Goal: Find specific page/section: Find specific page/section

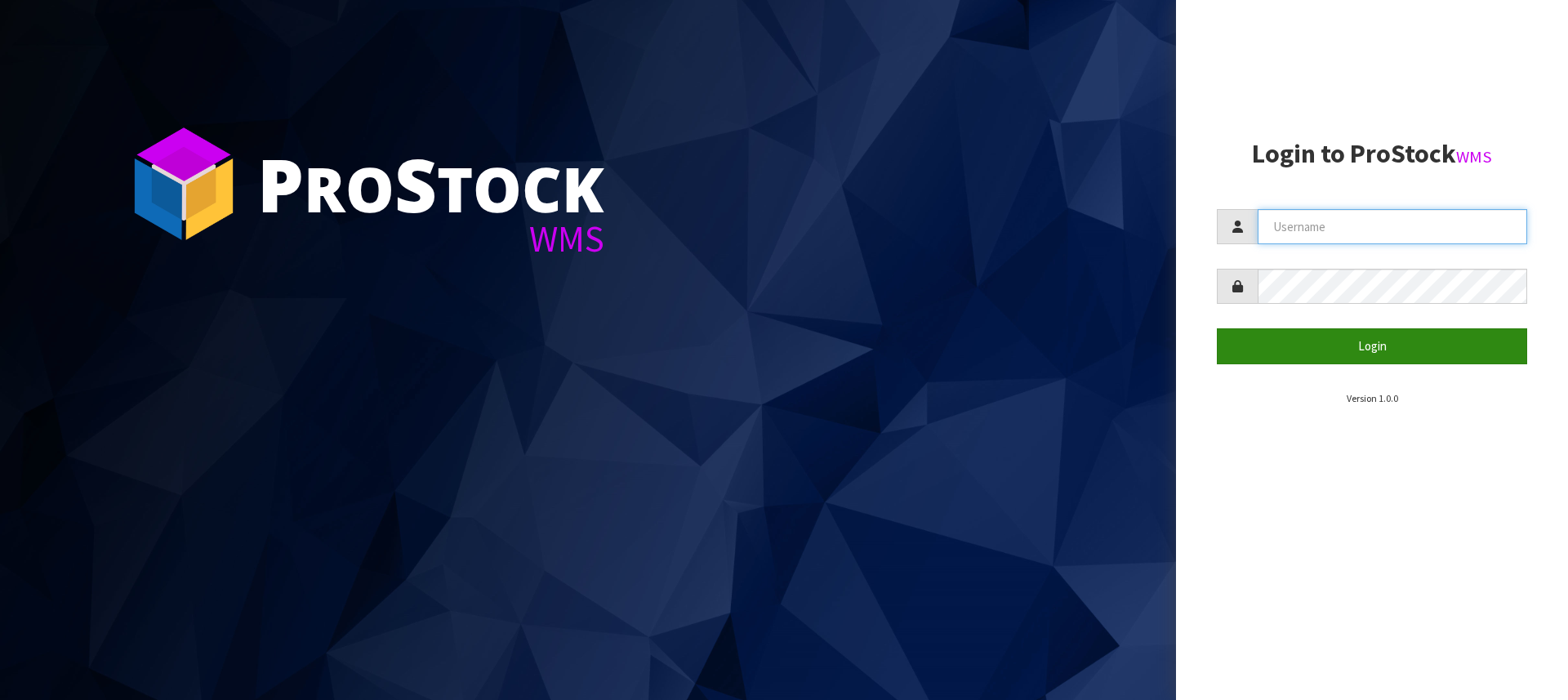
type input "[PERSON_NAME][EMAIL_ADDRESS][DOMAIN_NAME]"
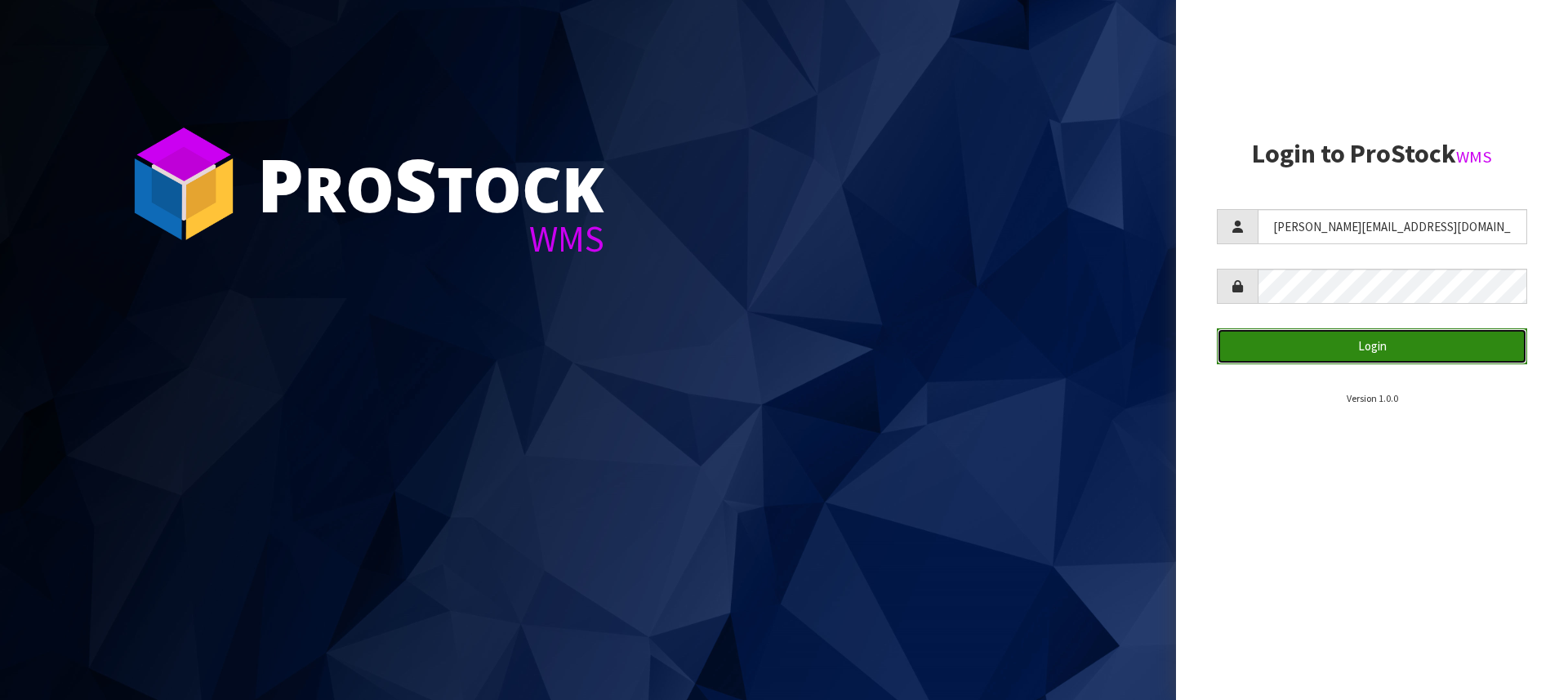
click at [1400, 350] on button "Login" at bounding box center [1372, 345] width 310 height 35
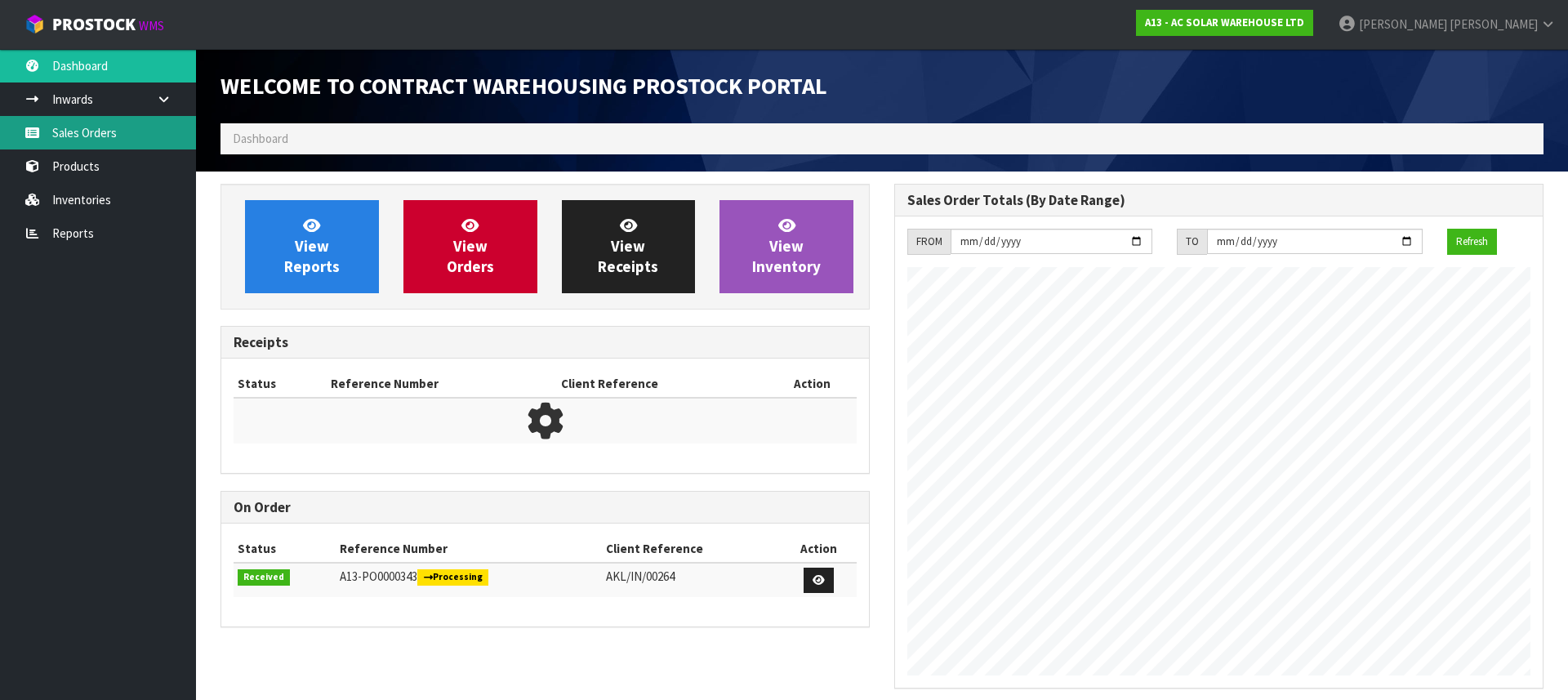
scroll to position [879, 674]
click at [112, 137] on link "Sales Orders" at bounding box center [97, 133] width 196 height 34
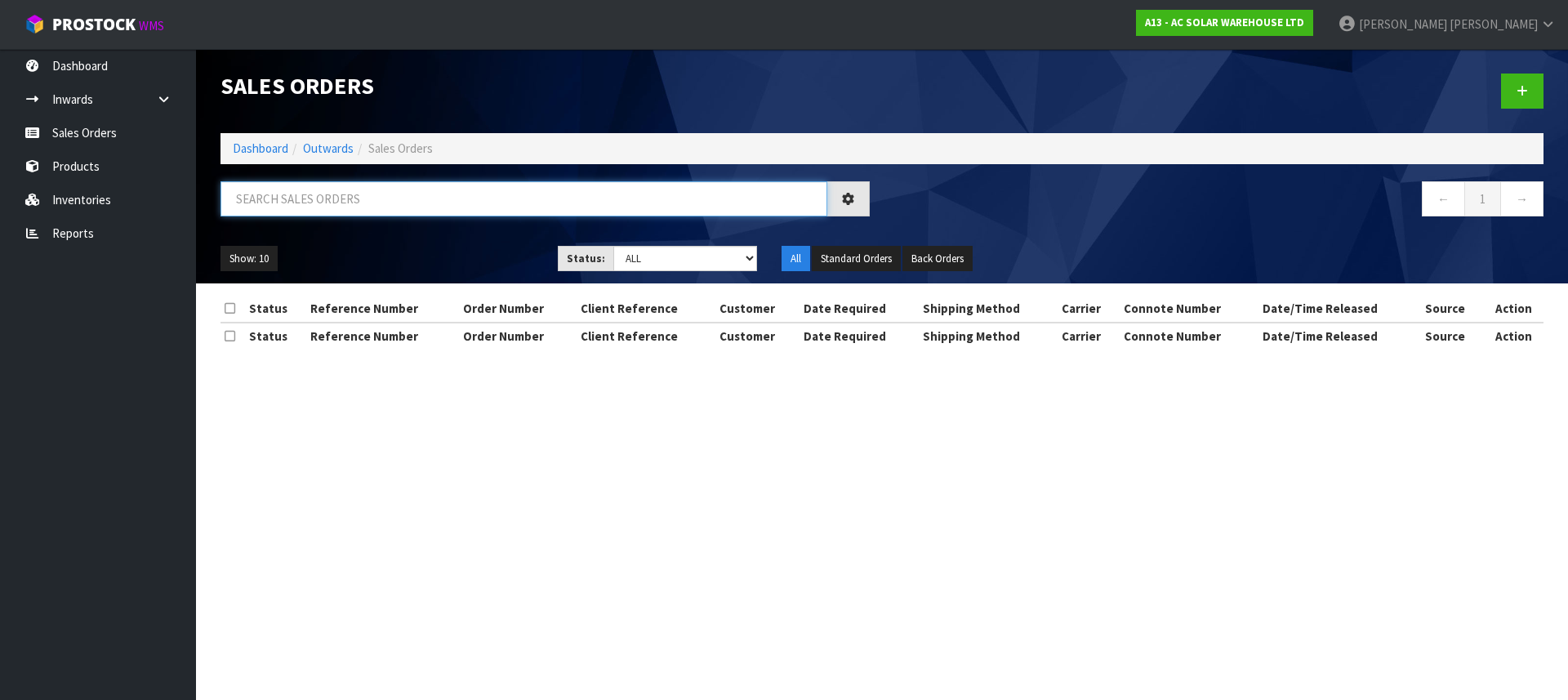
click at [274, 192] on input "text" at bounding box center [523, 199] width 606 height 35
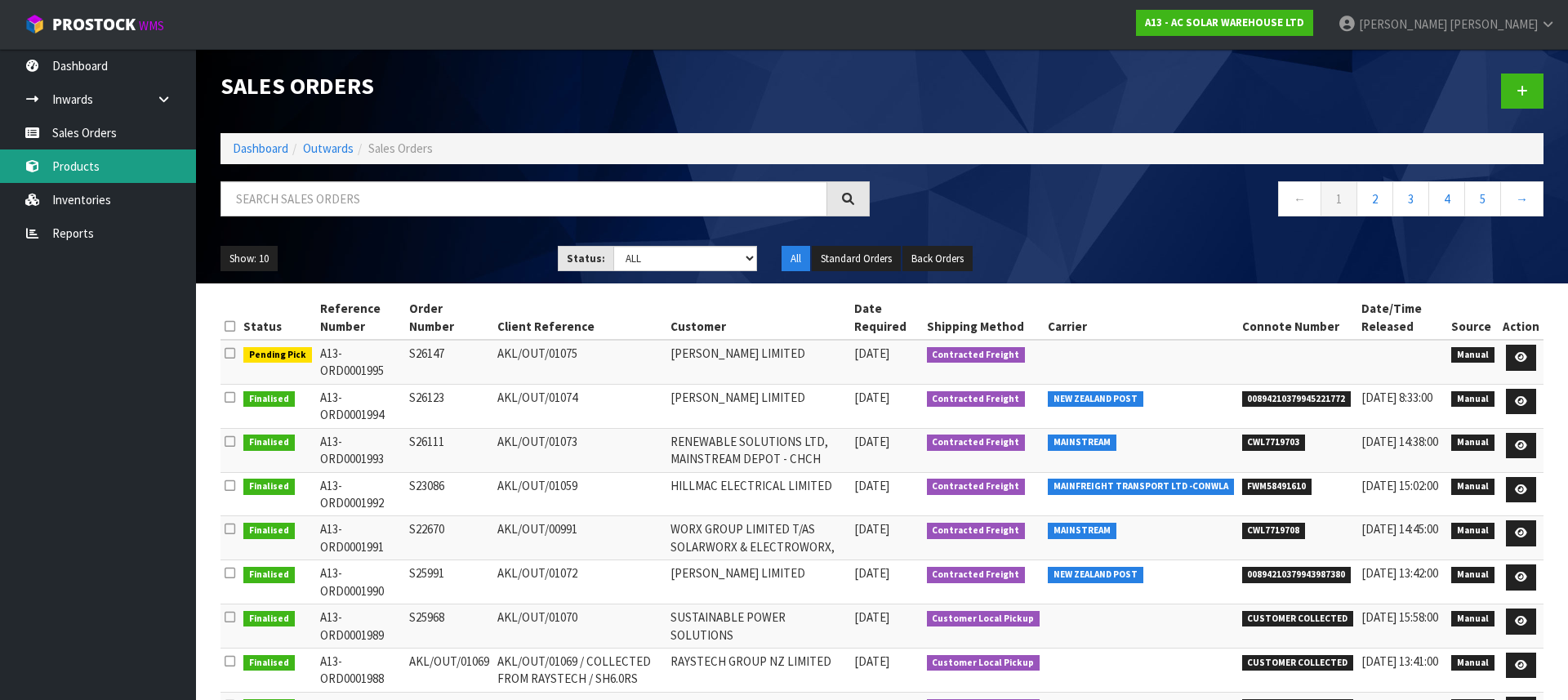
click at [79, 182] on link "Products" at bounding box center [97, 166] width 196 height 34
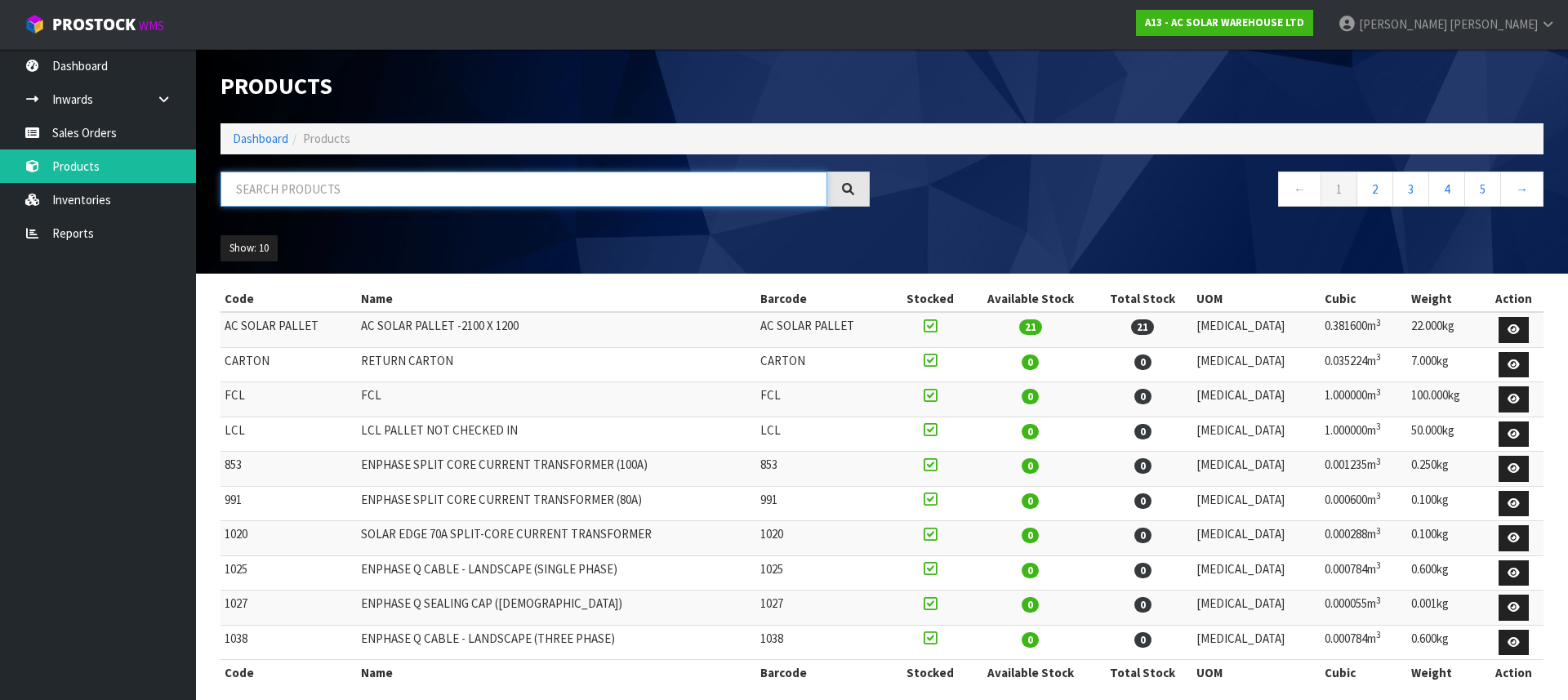
click at [379, 196] on input "text" at bounding box center [523, 189] width 606 height 35
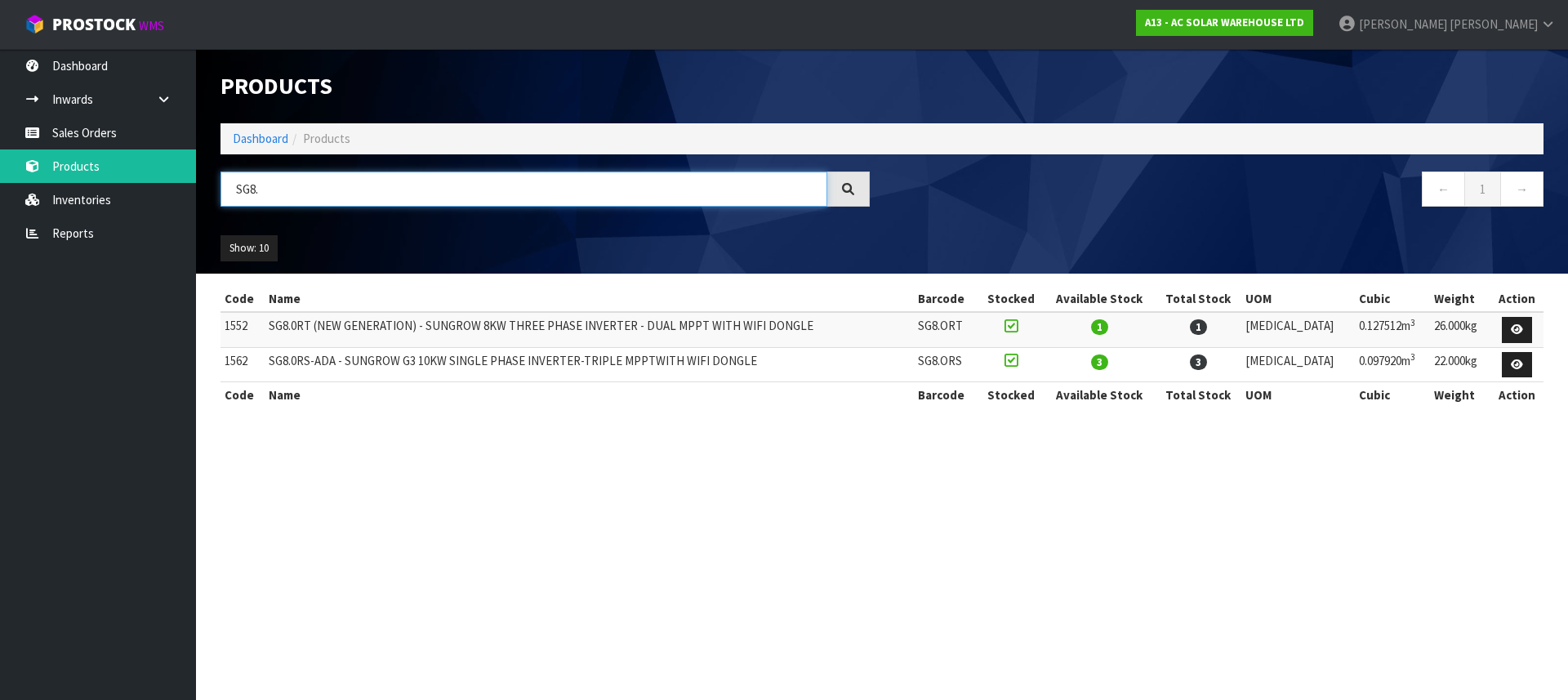
type input "SG8."
